Goal: Task Accomplishment & Management: Use online tool/utility

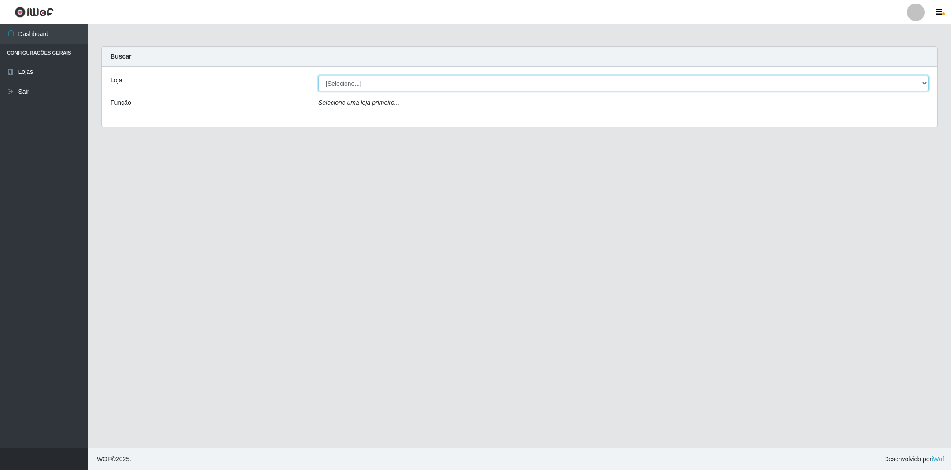
click at [365, 87] on select "[Selecione...] SuperShow - Asa Norte" at bounding box center [623, 83] width 610 height 15
select select "71"
click at [318, 76] on select "[Selecione...] SuperShow - Asa Norte" at bounding box center [623, 83] width 610 height 15
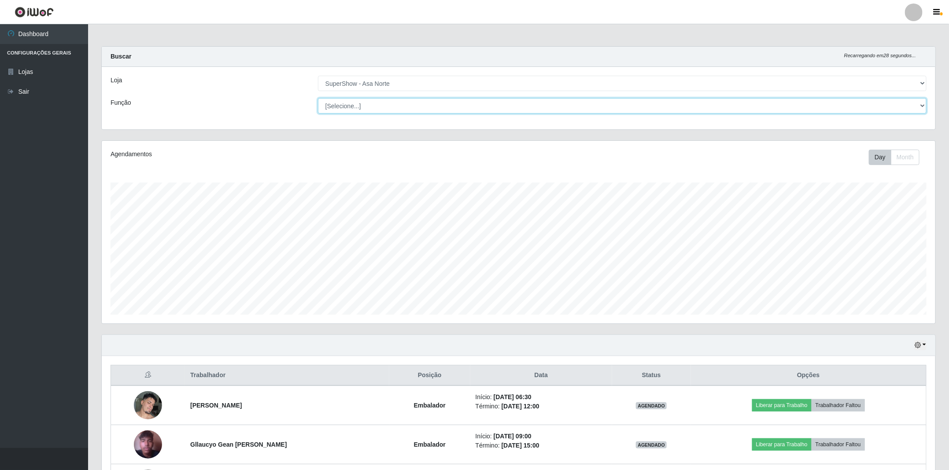
scroll to position [184, 833]
click at [369, 110] on select "[Selecione...] ASG ASG + ASG ++ Auxiliar de Depósito Auxiliar de Depósito + Aux…" at bounding box center [622, 105] width 609 height 15
click at [291, 113] on div "Função" at bounding box center [207, 105] width 207 height 15
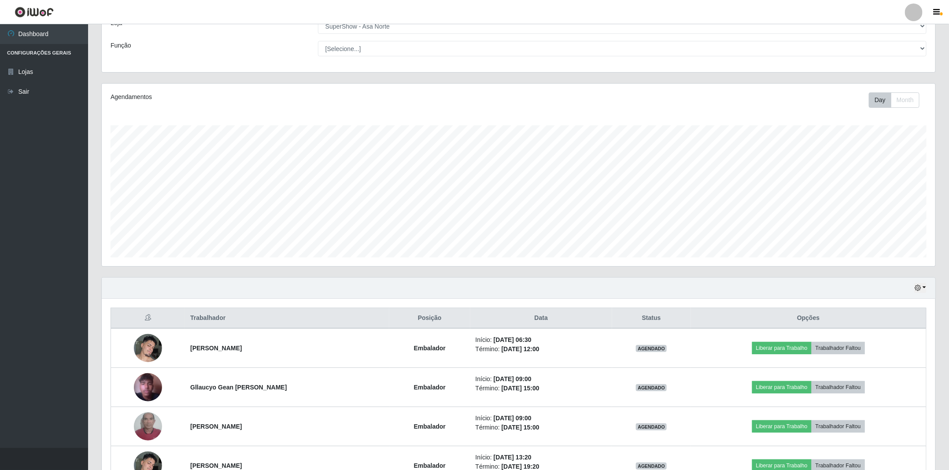
scroll to position [132, 0]
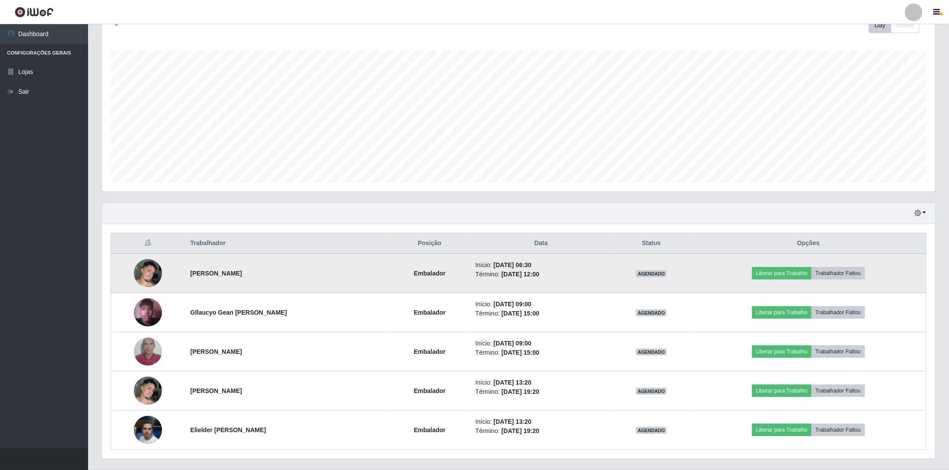
click at [148, 271] on img at bounding box center [148, 273] width 28 height 37
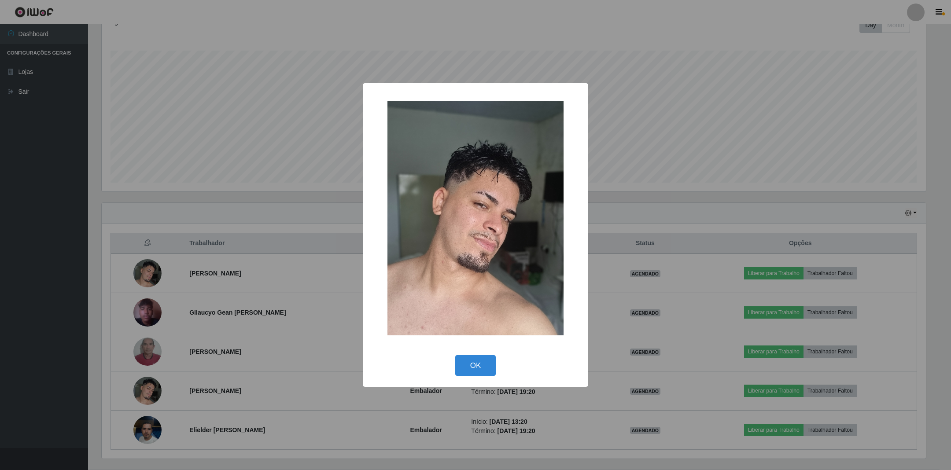
click at [170, 320] on div "× OK Cancel" at bounding box center [475, 235] width 951 height 470
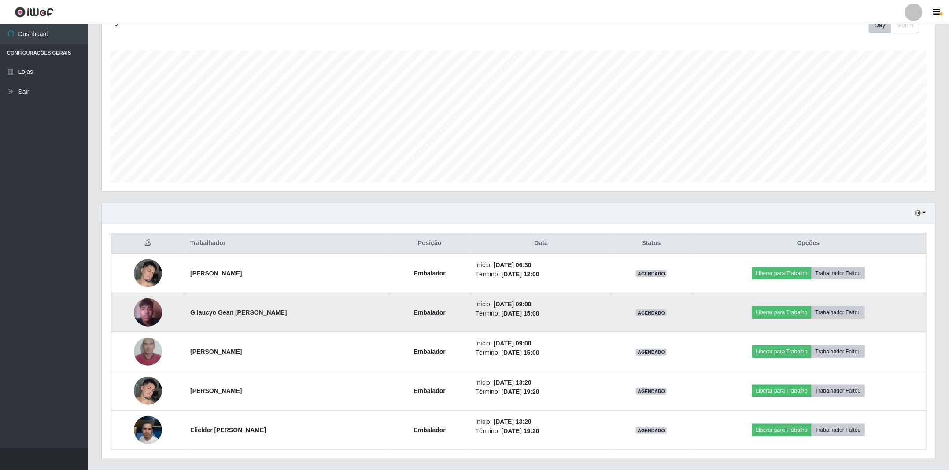
scroll to position [184, 833]
click at [139, 314] on img at bounding box center [148, 313] width 28 height 50
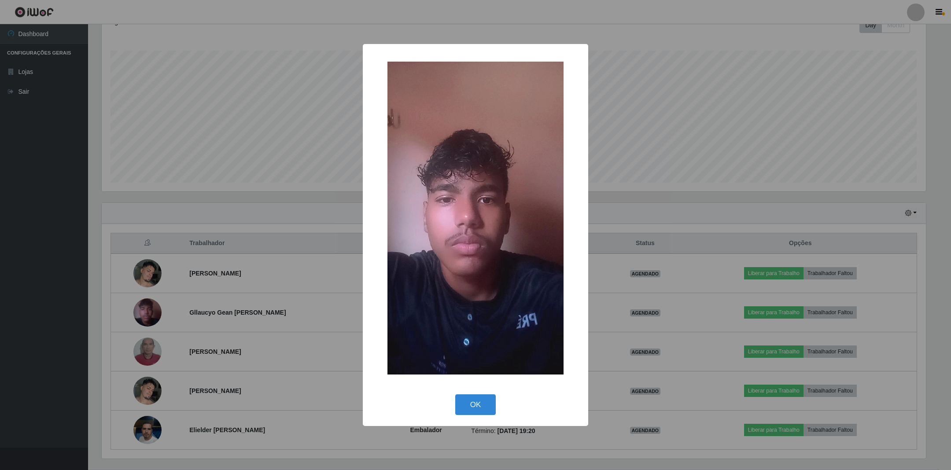
click at [203, 286] on div "× OK Cancel" at bounding box center [475, 235] width 951 height 470
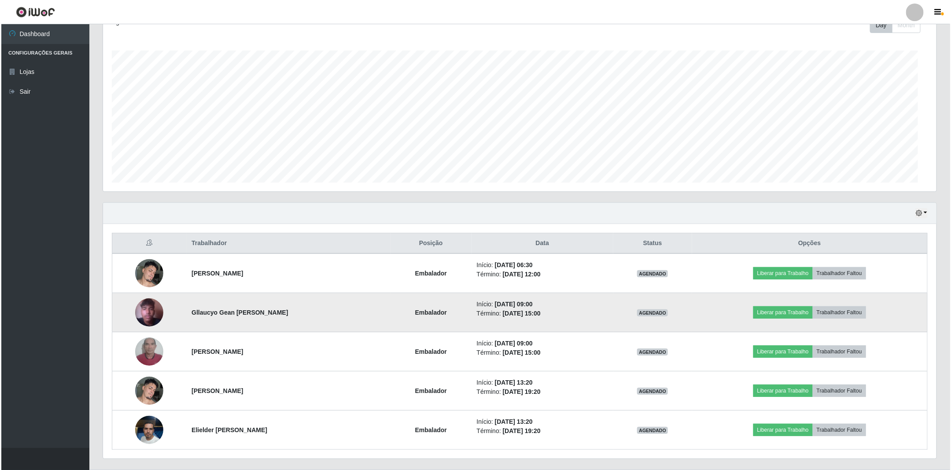
scroll to position [184, 833]
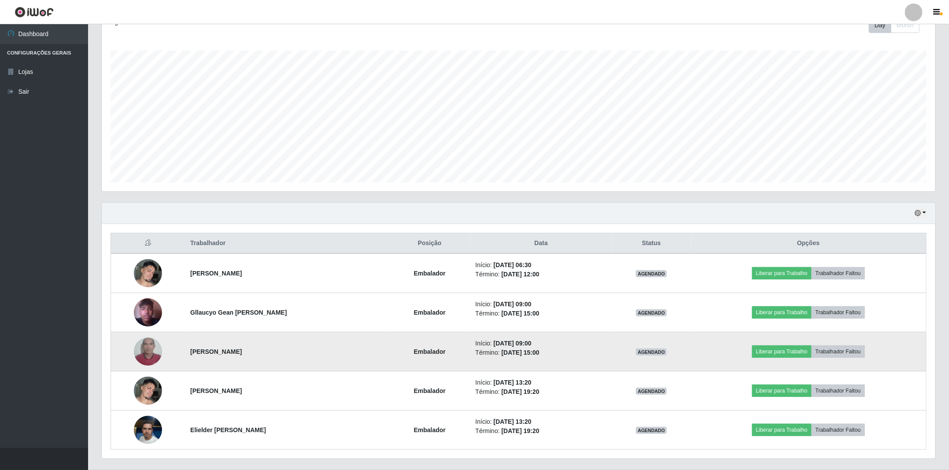
click at [157, 343] on td at bounding box center [148, 351] width 74 height 39
click at [152, 349] on img at bounding box center [148, 352] width 28 height 50
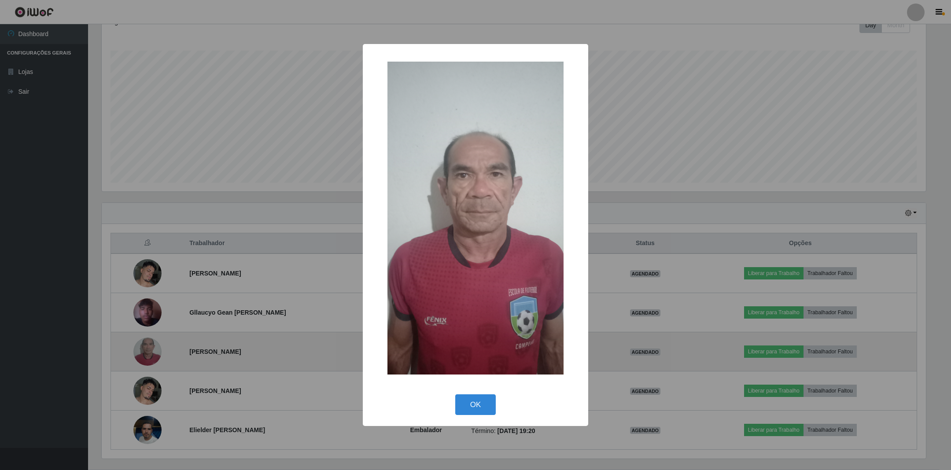
click at [152, 349] on div "× OK Cancel" at bounding box center [475, 235] width 951 height 470
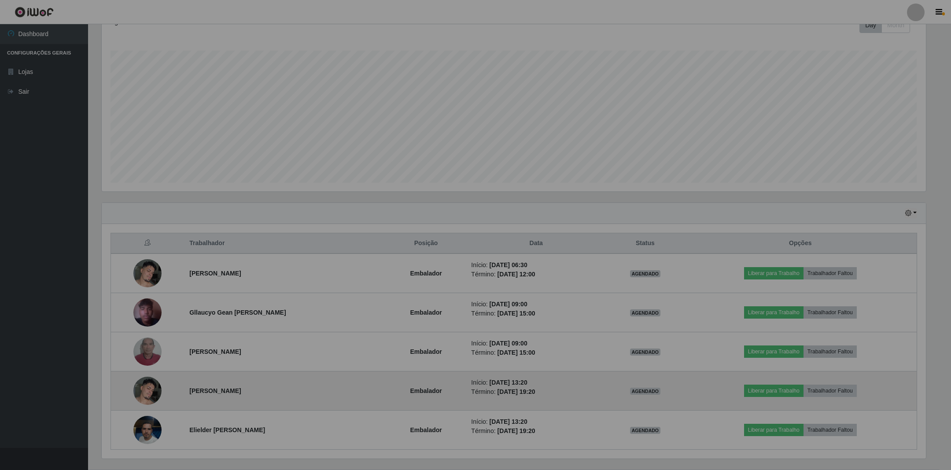
scroll to position [184, 833]
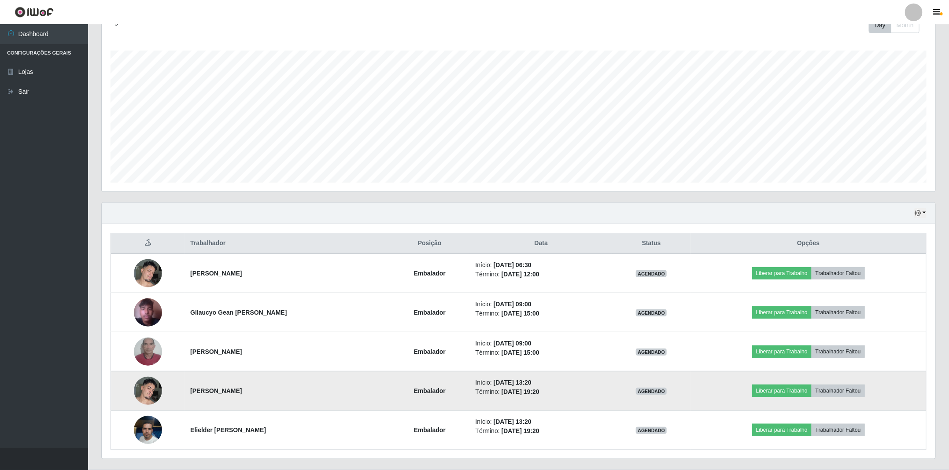
click at [143, 391] on img at bounding box center [148, 390] width 28 height 37
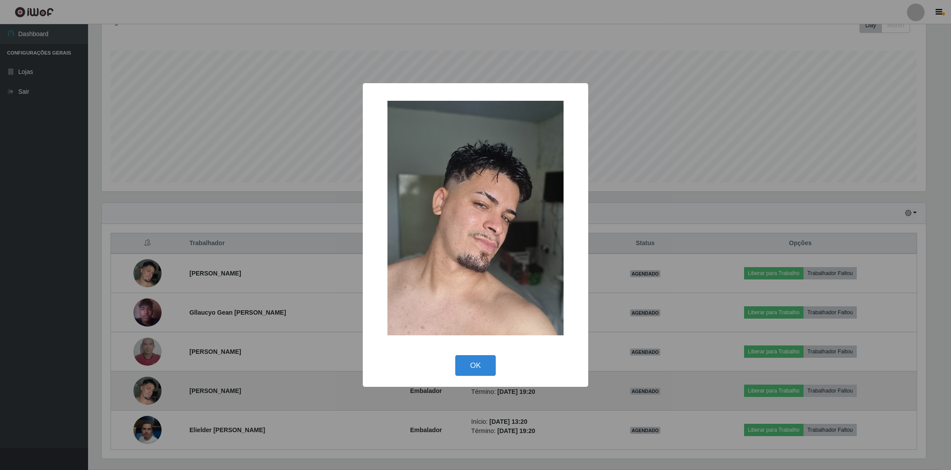
click at [143, 391] on div "× OK Cancel" at bounding box center [475, 235] width 951 height 470
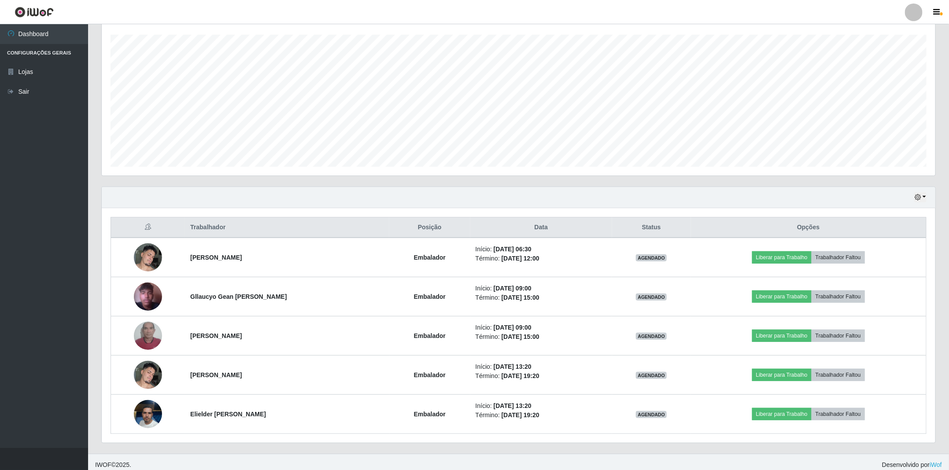
scroll to position [157, 0]
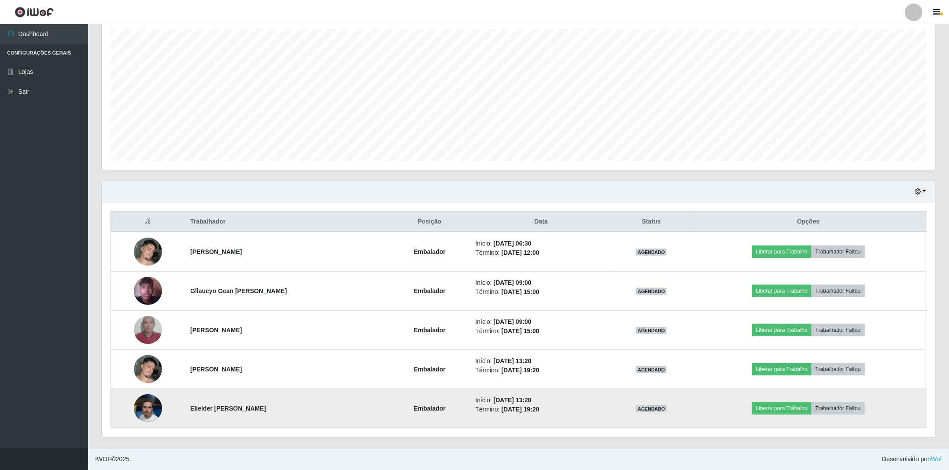
click at [147, 399] on img at bounding box center [148, 409] width 28 height 50
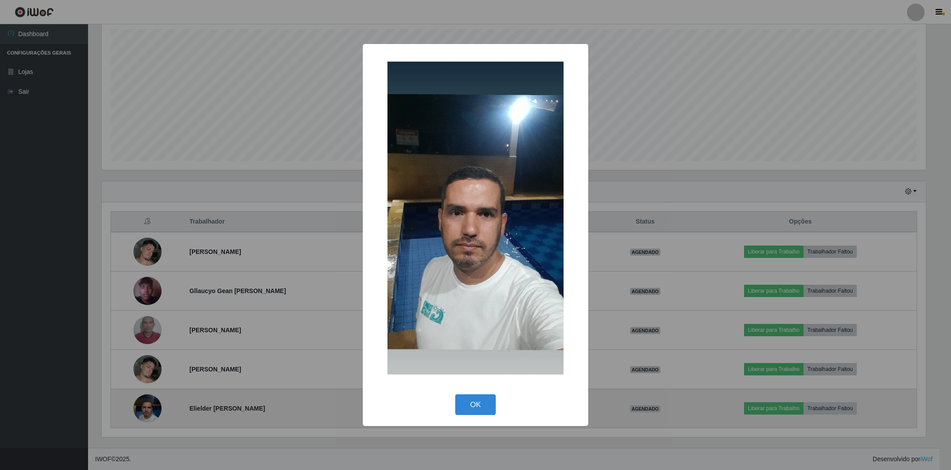
click at [147, 399] on div "× OK Cancel" at bounding box center [475, 235] width 951 height 470
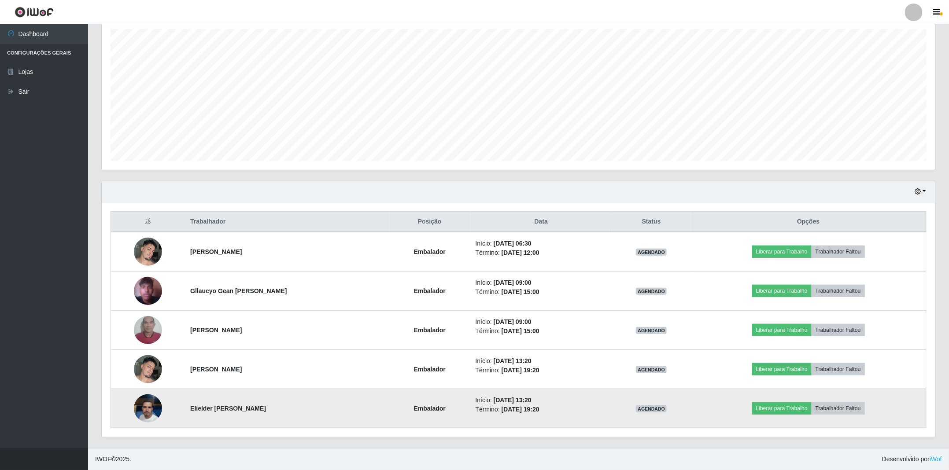
scroll to position [157, 0]
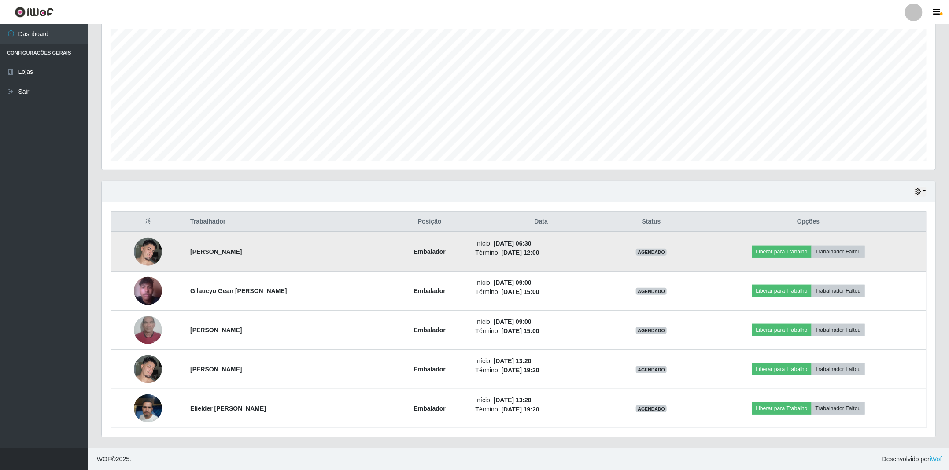
click at [156, 255] on img at bounding box center [148, 251] width 28 height 37
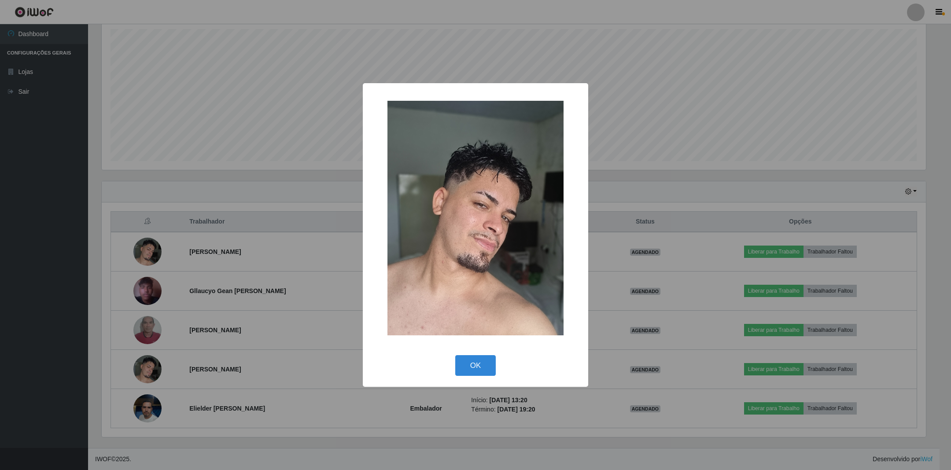
click at [156, 256] on div "× OK Cancel" at bounding box center [475, 235] width 951 height 470
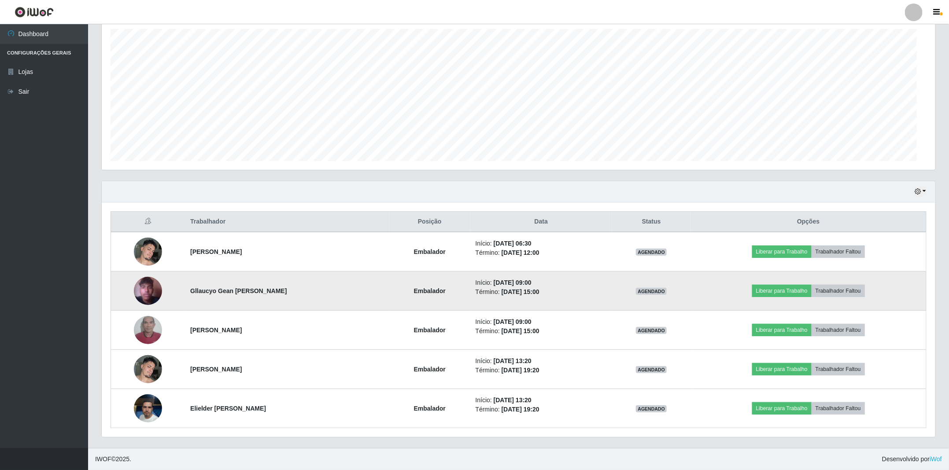
scroll to position [184, 833]
click at [143, 283] on img at bounding box center [148, 291] width 28 height 50
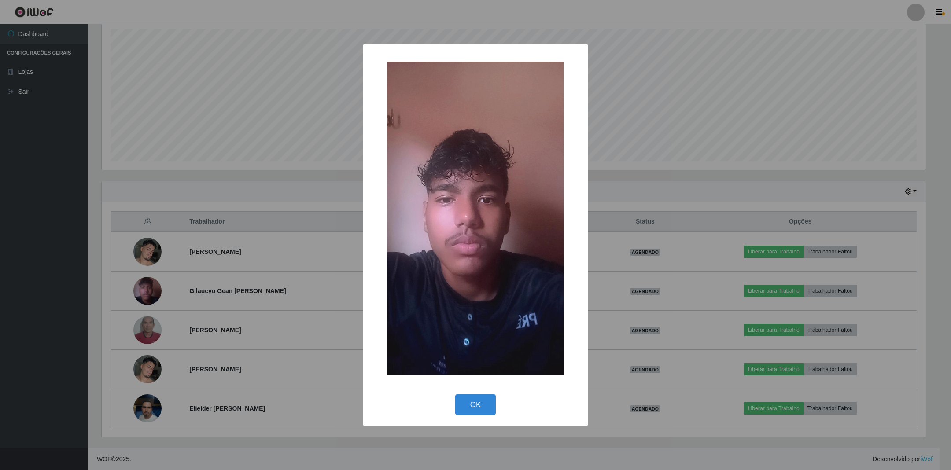
click at [143, 284] on div "× OK Cancel" at bounding box center [475, 235] width 951 height 470
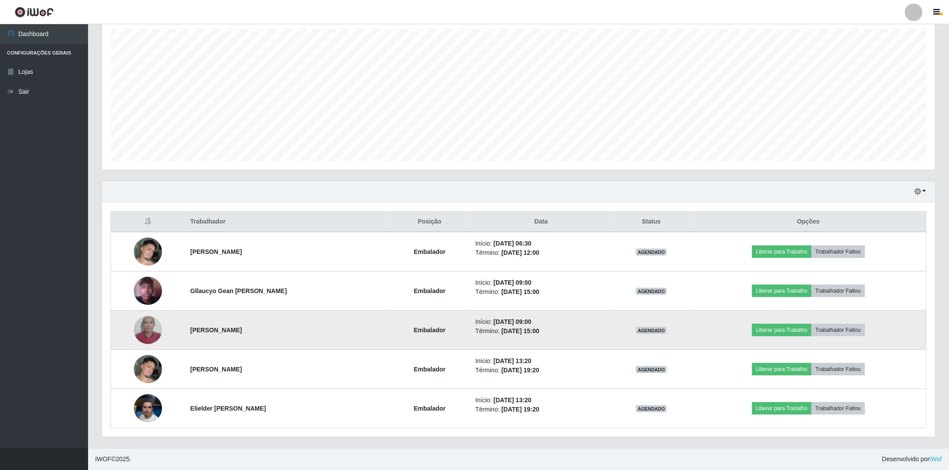
click at [140, 312] on td at bounding box center [148, 330] width 74 height 39
click at [143, 326] on img at bounding box center [148, 330] width 28 height 50
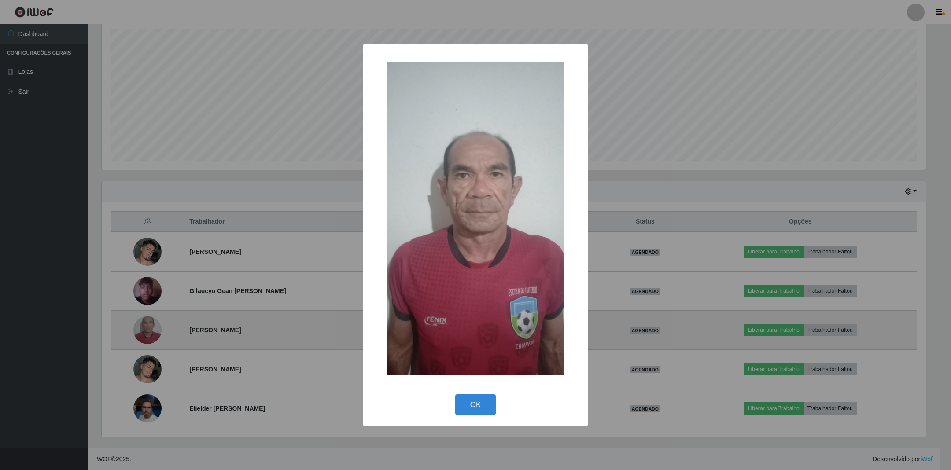
click at [143, 326] on div "× OK Cancel" at bounding box center [475, 235] width 951 height 470
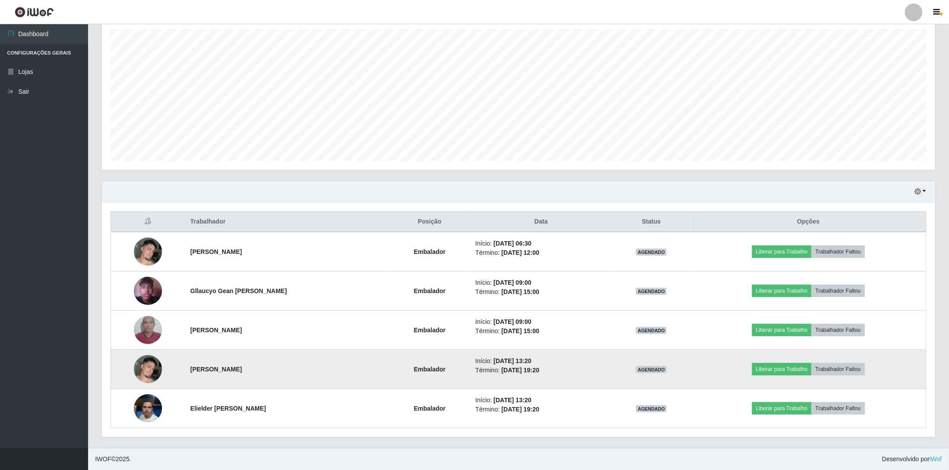
click at [142, 361] on img at bounding box center [148, 369] width 28 height 37
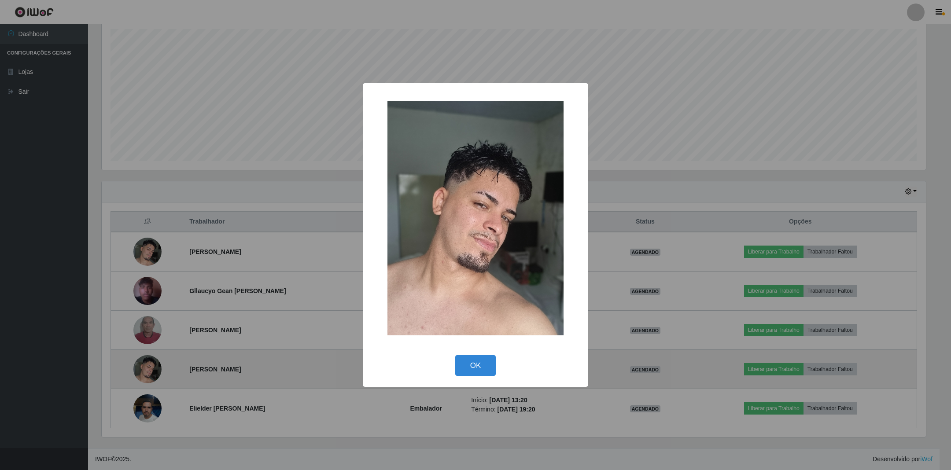
click at [142, 361] on div "× OK Cancel" at bounding box center [475, 235] width 951 height 470
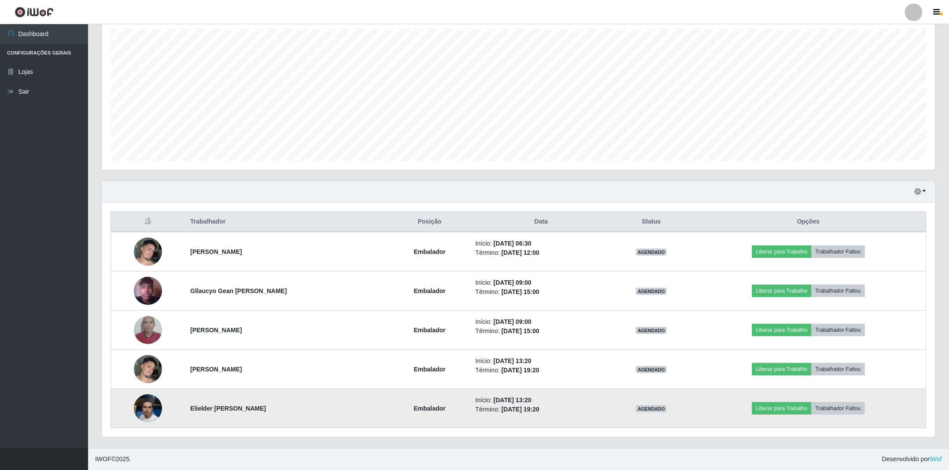
click at [147, 406] on img at bounding box center [148, 409] width 28 height 50
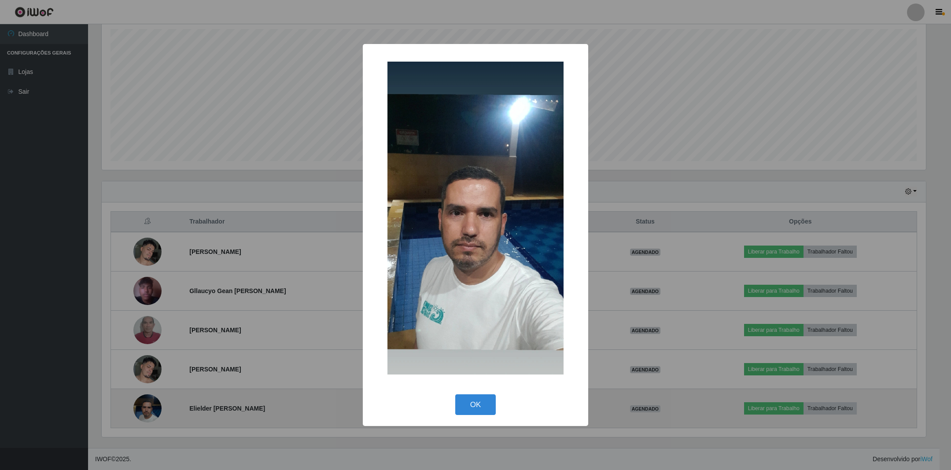
click at [147, 406] on div "× OK Cancel" at bounding box center [475, 235] width 951 height 470
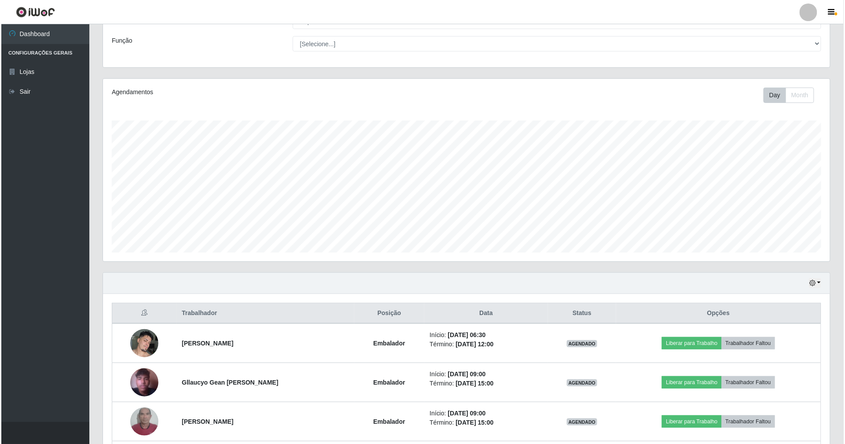
scroll to position [117, 0]
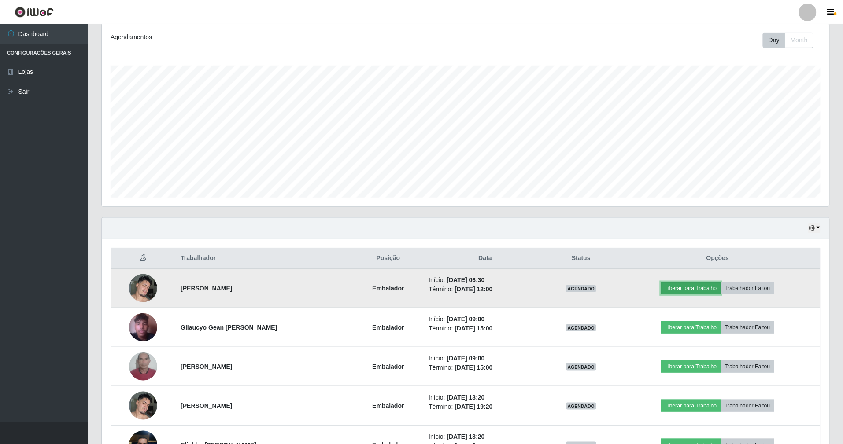
click at [712, 291] on button "Liberar para Trabalho" at bounding box center [690, 288] width 59 height 12
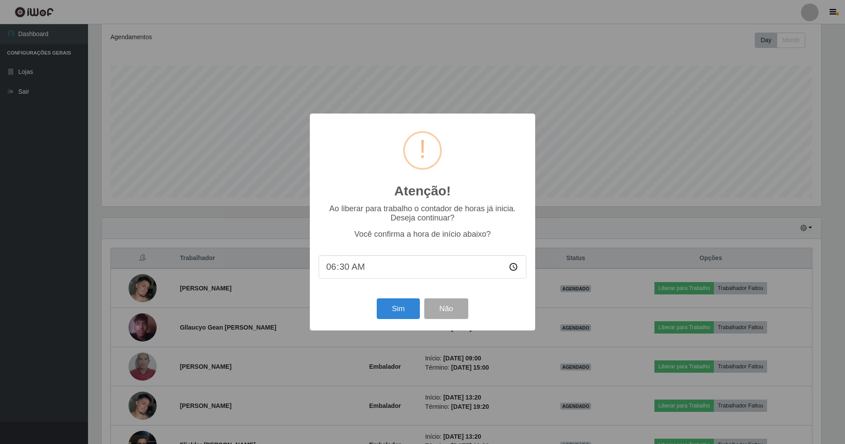
click at [370, 300] on div "Sim Não" at bounding box center [423, 308] width 208 height 25
click at [390, 307] on button "Sim" at bounding box center [398, 309] width 43 height 21
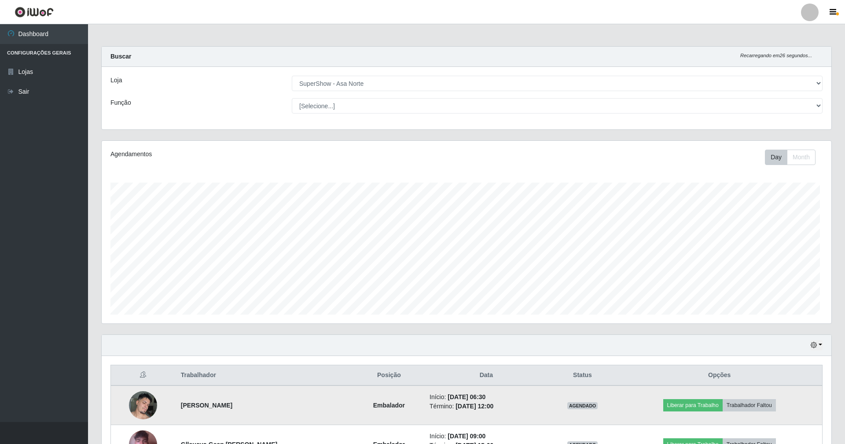
scroll to position [183, 730]
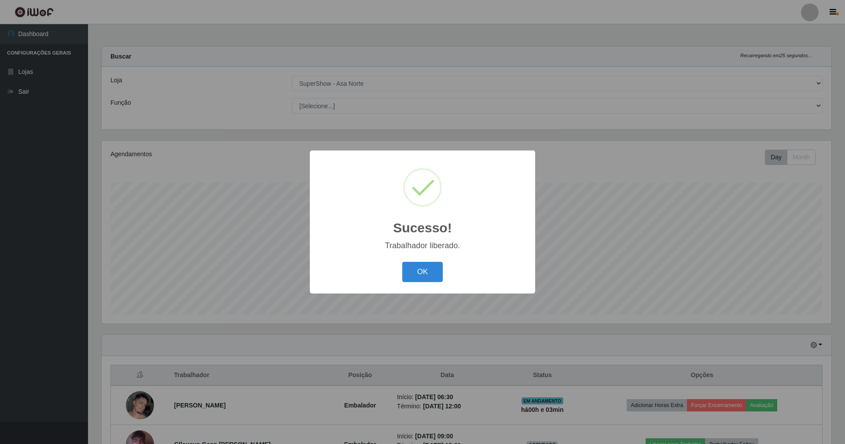
click at [393, 273] on div "OK Cancel" at bounding box center [423, 271] width 208 height 25
click at [416, 273] on button "OK" at bounding box center [422, 272] width 41 height 21
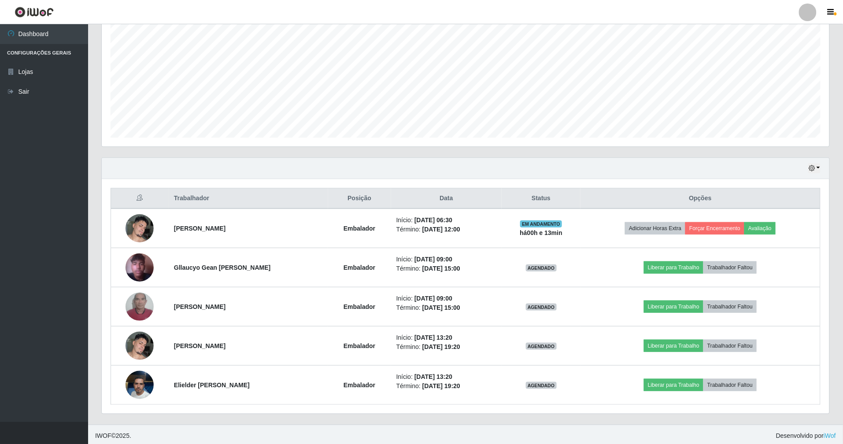
scroll to position [182, 0]
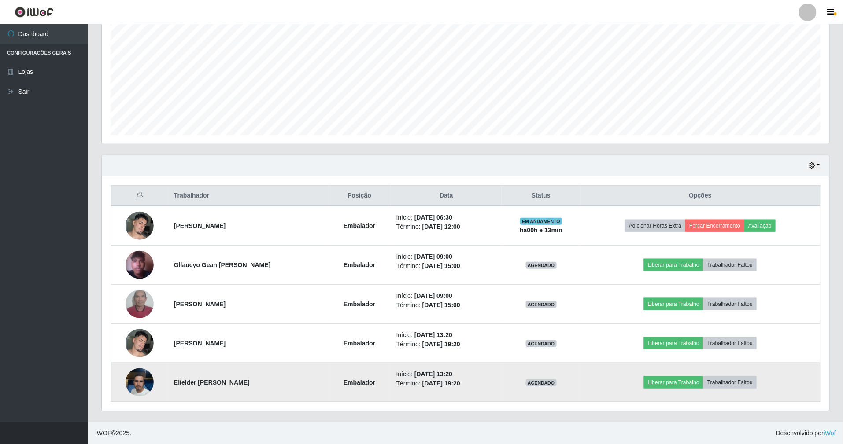
click at [138, 382] on img at bounding box center [139, 383] width 28 height 50
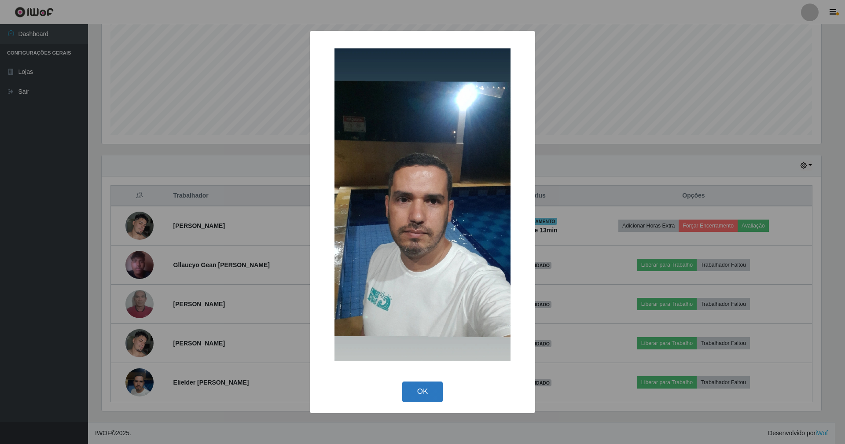
click at [418, 387] on button "OK" at bounding box center [422, 392] width 41 height 21
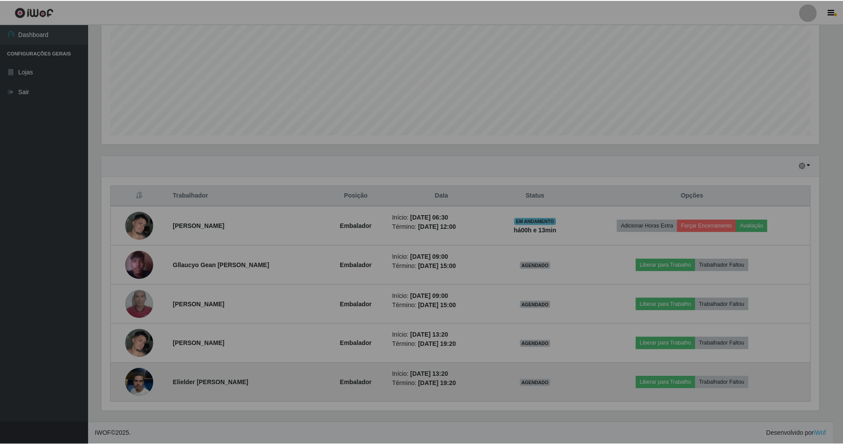
scroll to position [183, 727]
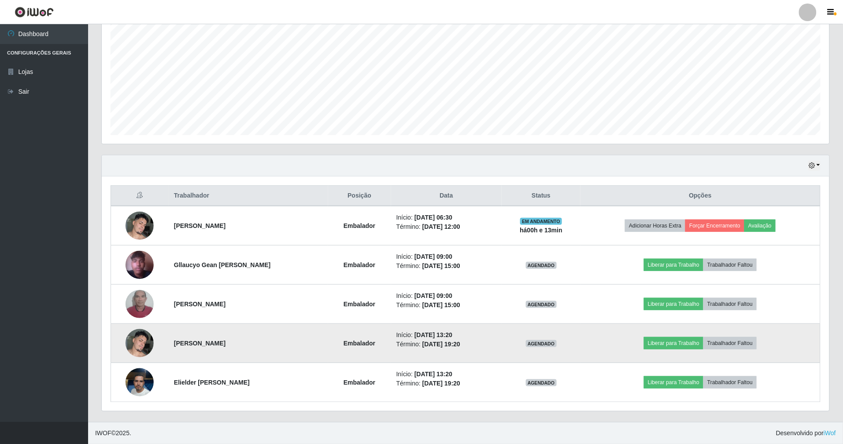
click at [141, 342] on img at bounding box center [139, 343] width 28 height 37
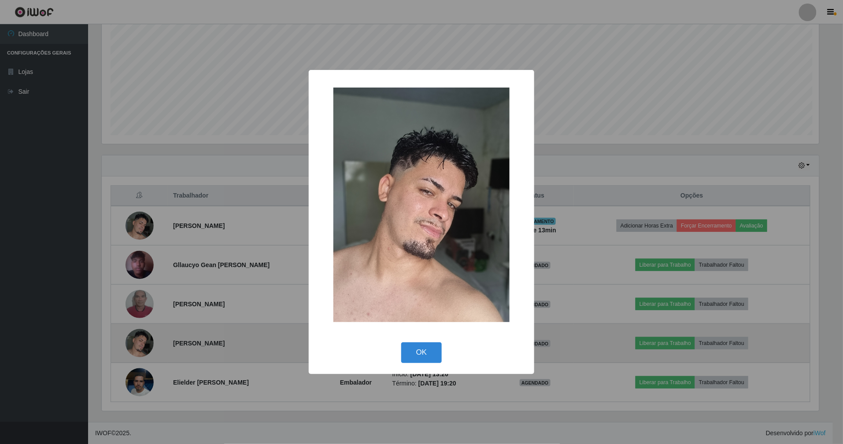
scroll to position [183, 720]
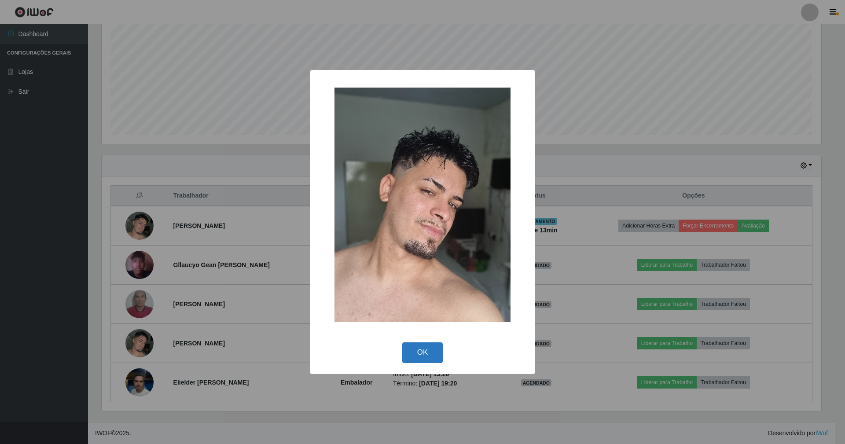
click at [420, 354] on button "OK" at bounding box center [422, 353] width 41 height 21
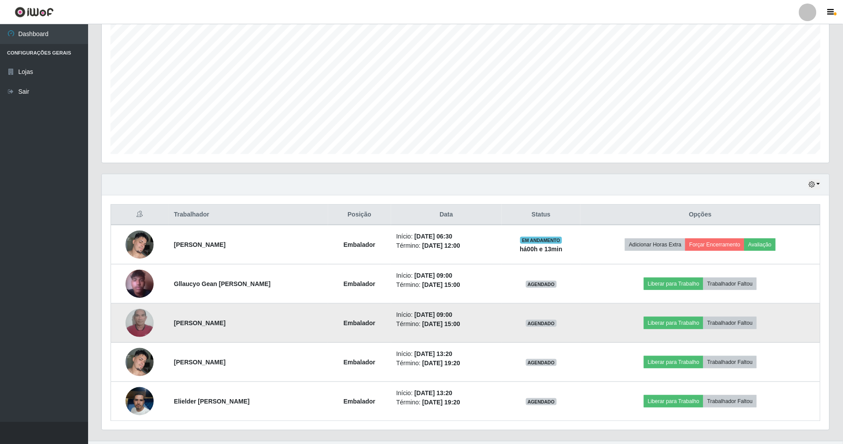
scroll to position [182, 0]
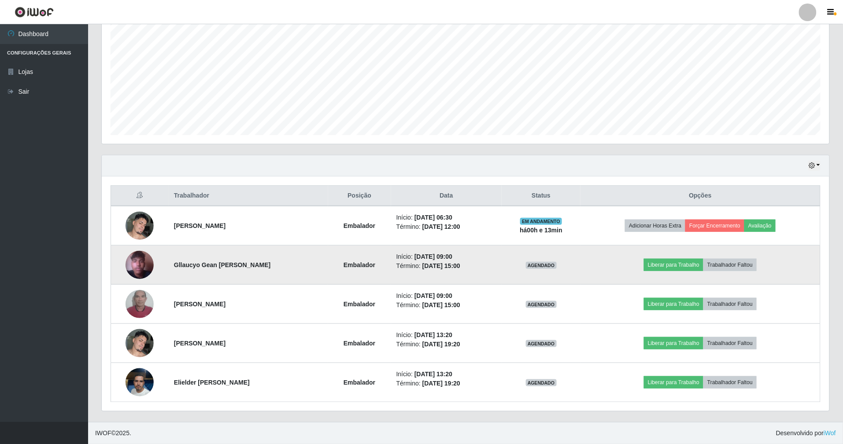
click at [143, 260] on img at bounding box center [139, 265] width 28 height 50
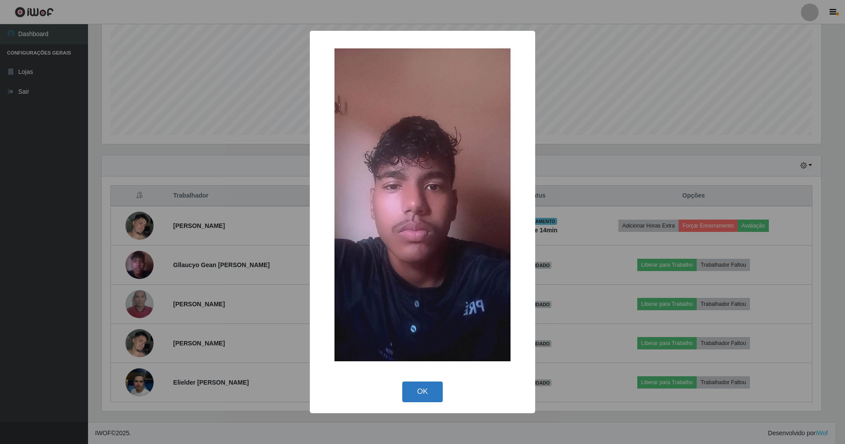
click at [414, 390] on button "OK" at bounding box center [422, 392] width 41 height 21
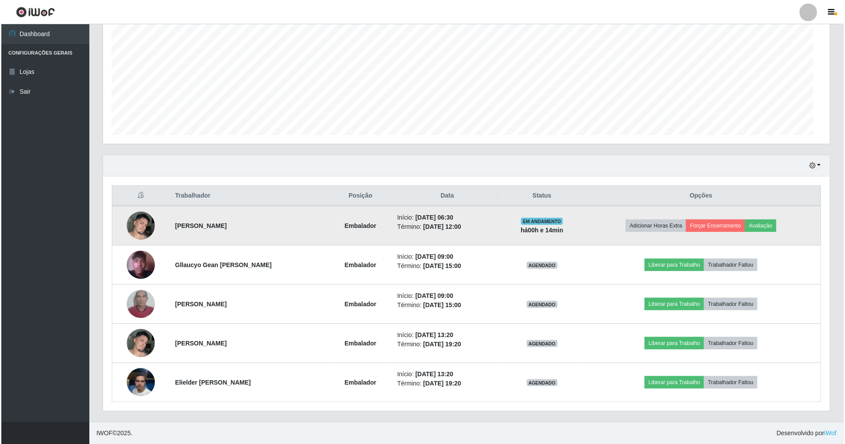
scroll to position [183, 727]
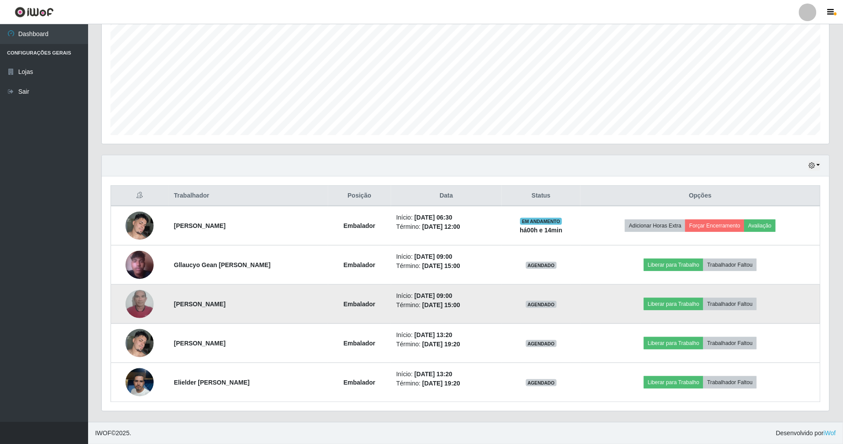
click at [144, 300] on img at bounding box center [139, 304] width 28 height 50
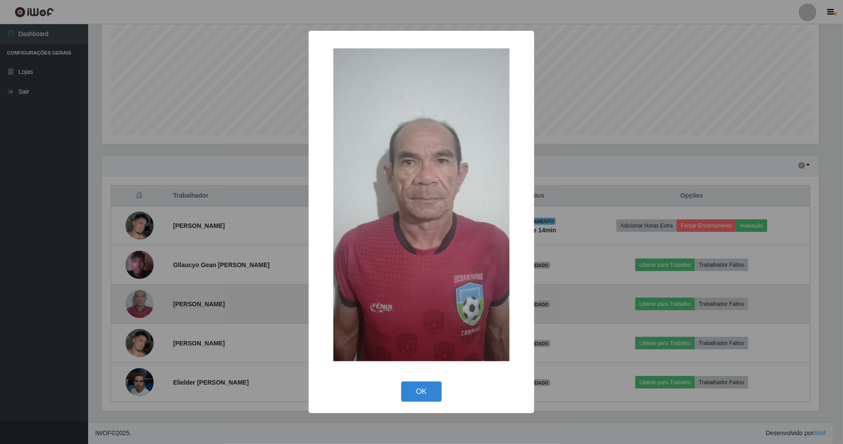
scroll to position [183, 720]
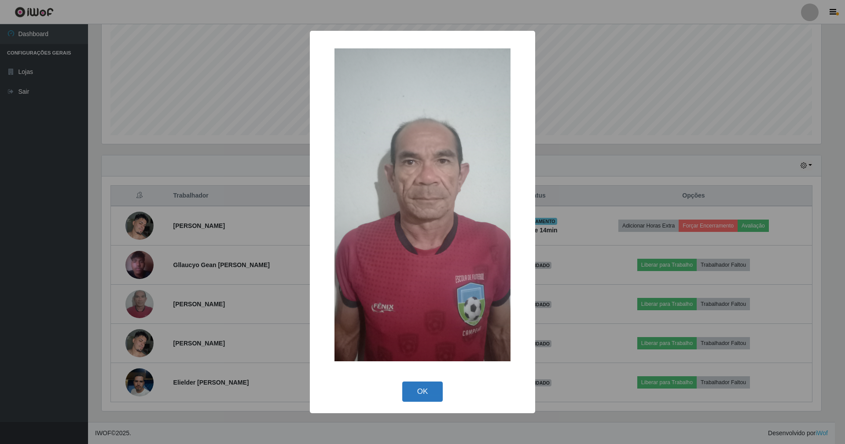
click at [418, 390] on button "OK" at bounding box center [422, 392] width 41 height 21
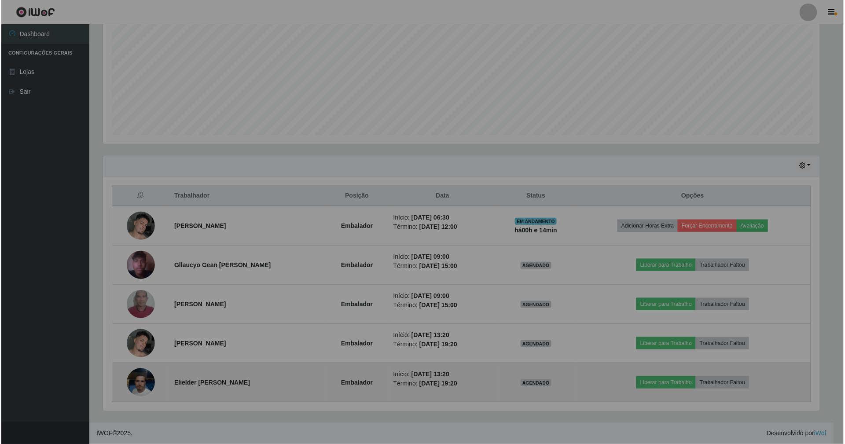
scroll to position [183, 727]
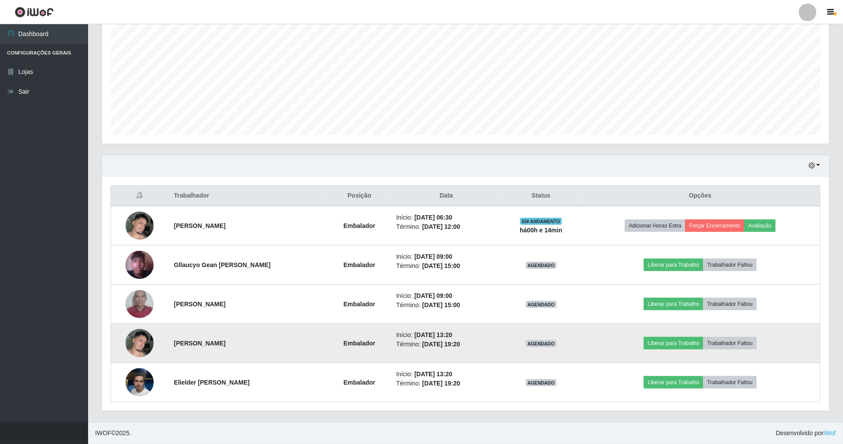
click at [141, 341] on img at bounding box center [139, 343] width 28 height 37
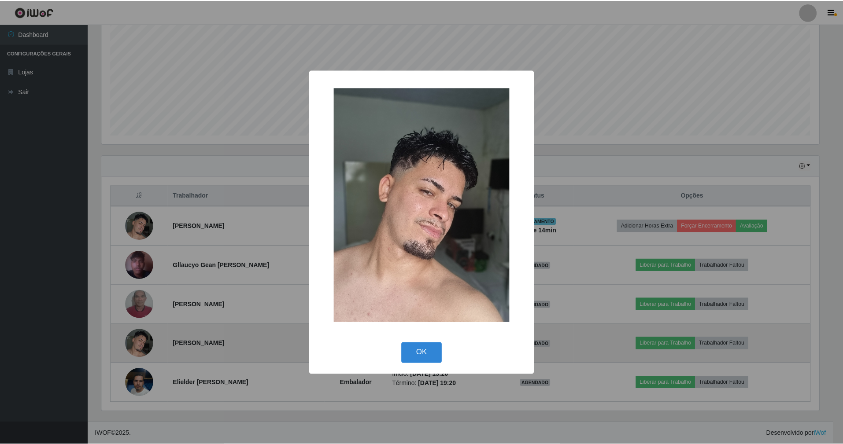
scroll to position [183, 720]
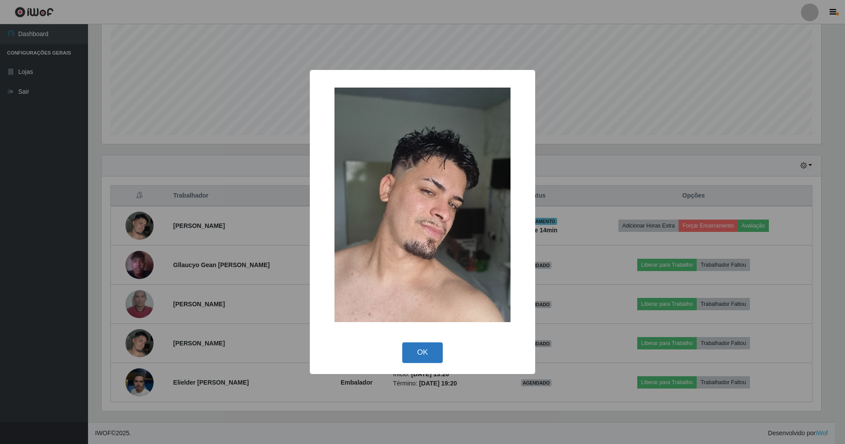
click at [430, 351] on button "OK" at bounding box center [422, 353] width 41 height 21
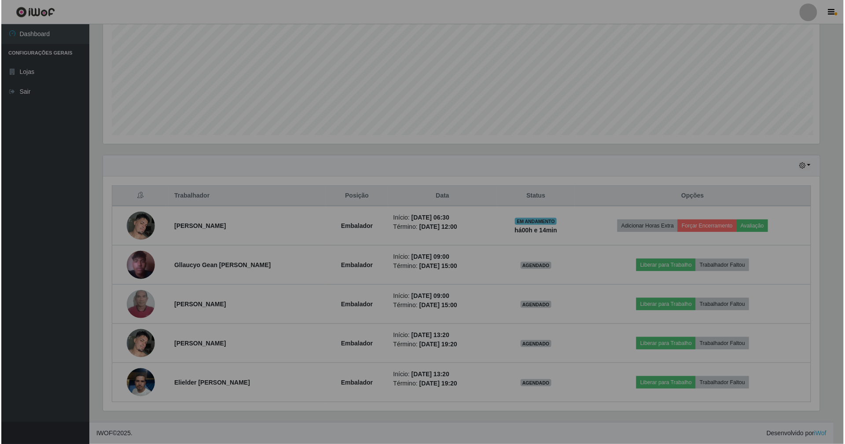
scroll to position [183, 727]
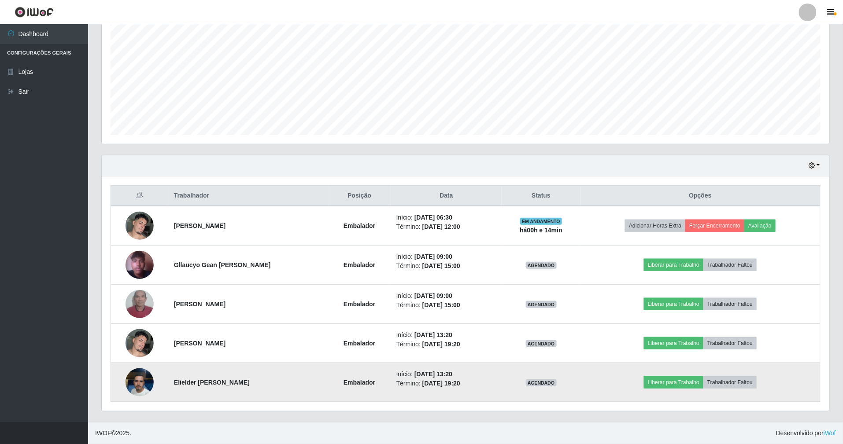
click at [138, 386] on img at bounding box center [139, 383] width 28 height 50
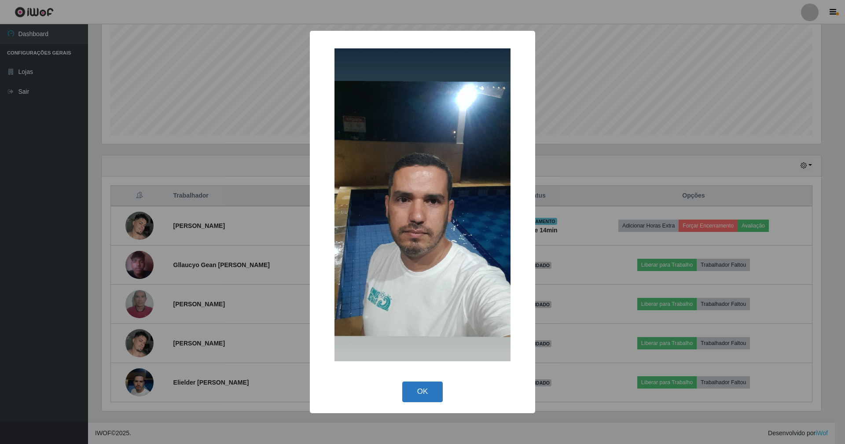
click at [423, 385] on button "OK" at bounding box center [422, 392] width 41 height 21
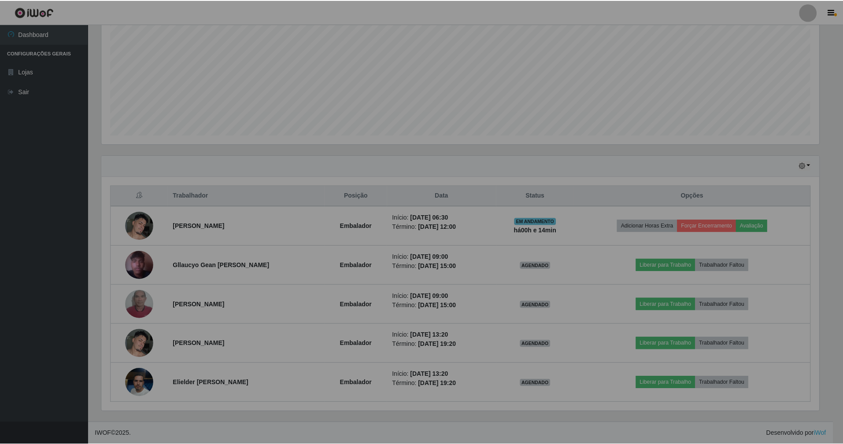
scroll to position [183, 727]
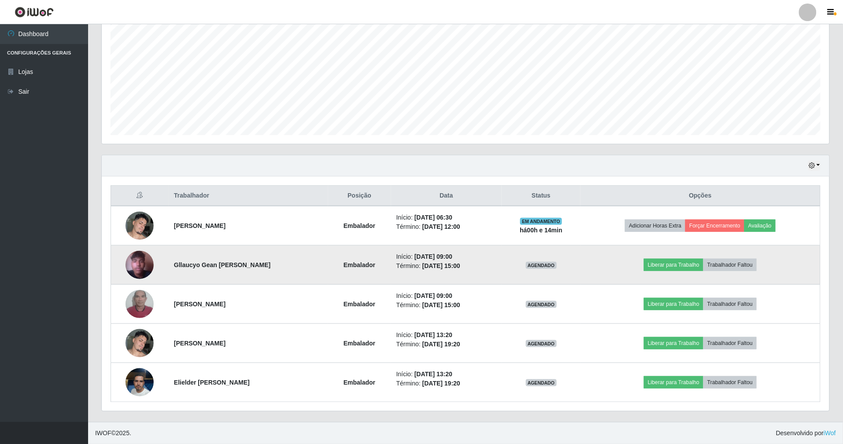
click at [138, 264] on img at bounding box center [139, 265] width 28 height 50
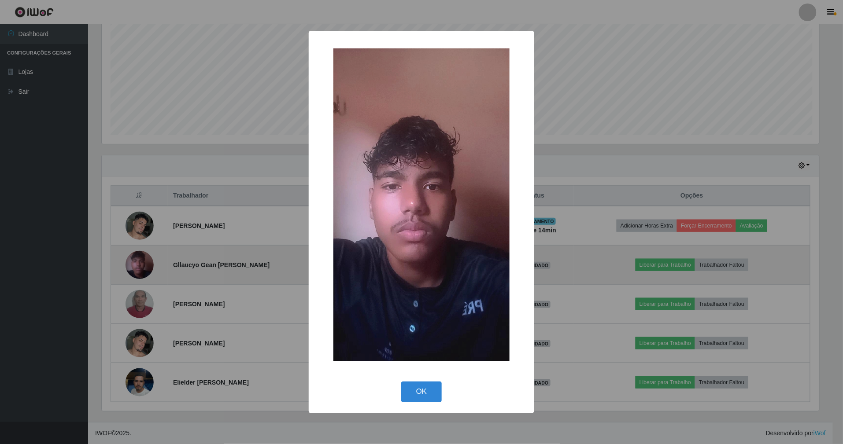
scroll to position [183, 720]
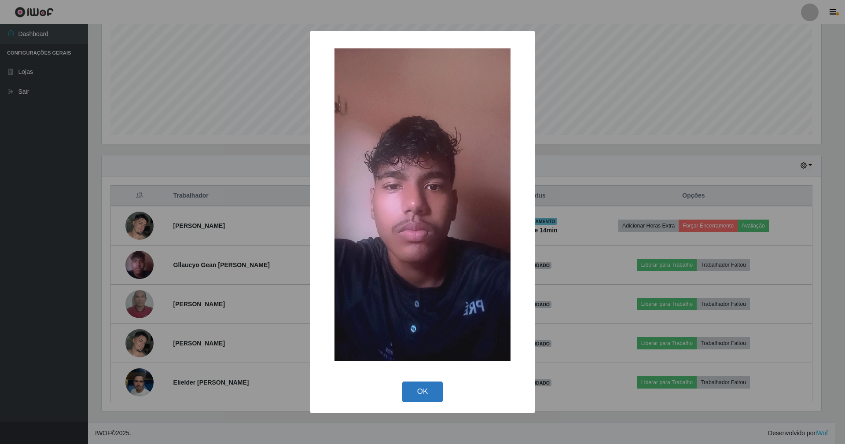
click at [413, 388] on button "OK" at bounding box center [422, 392] width 41 height 21
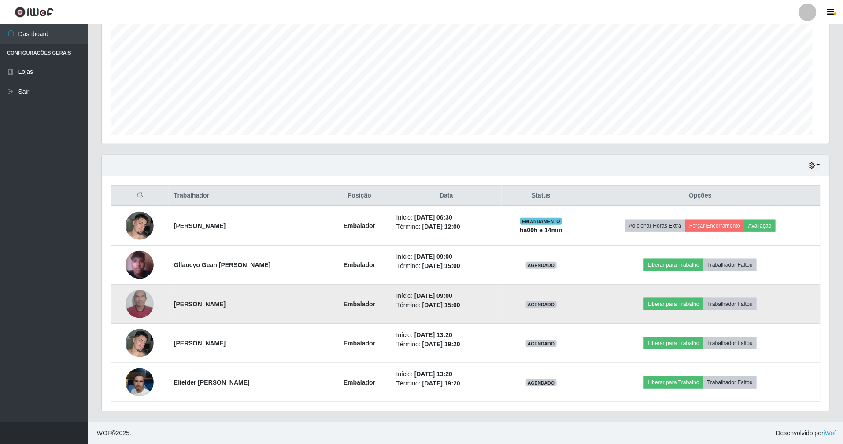
scroll to position [183, 727]
